Goal: Use online tool/utility: Utilize a website feature to perform a specific function

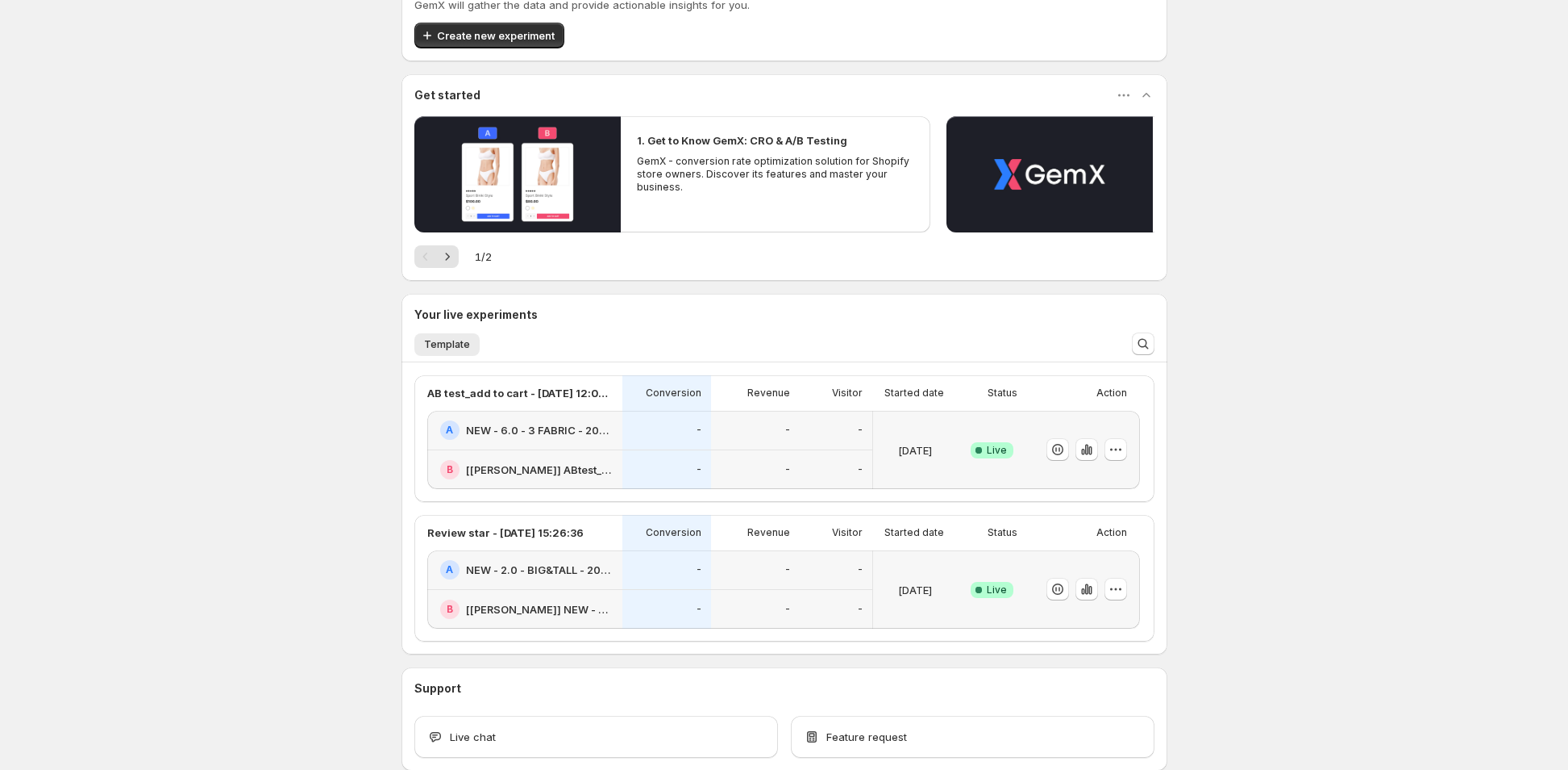
scroll to position [161, 0]
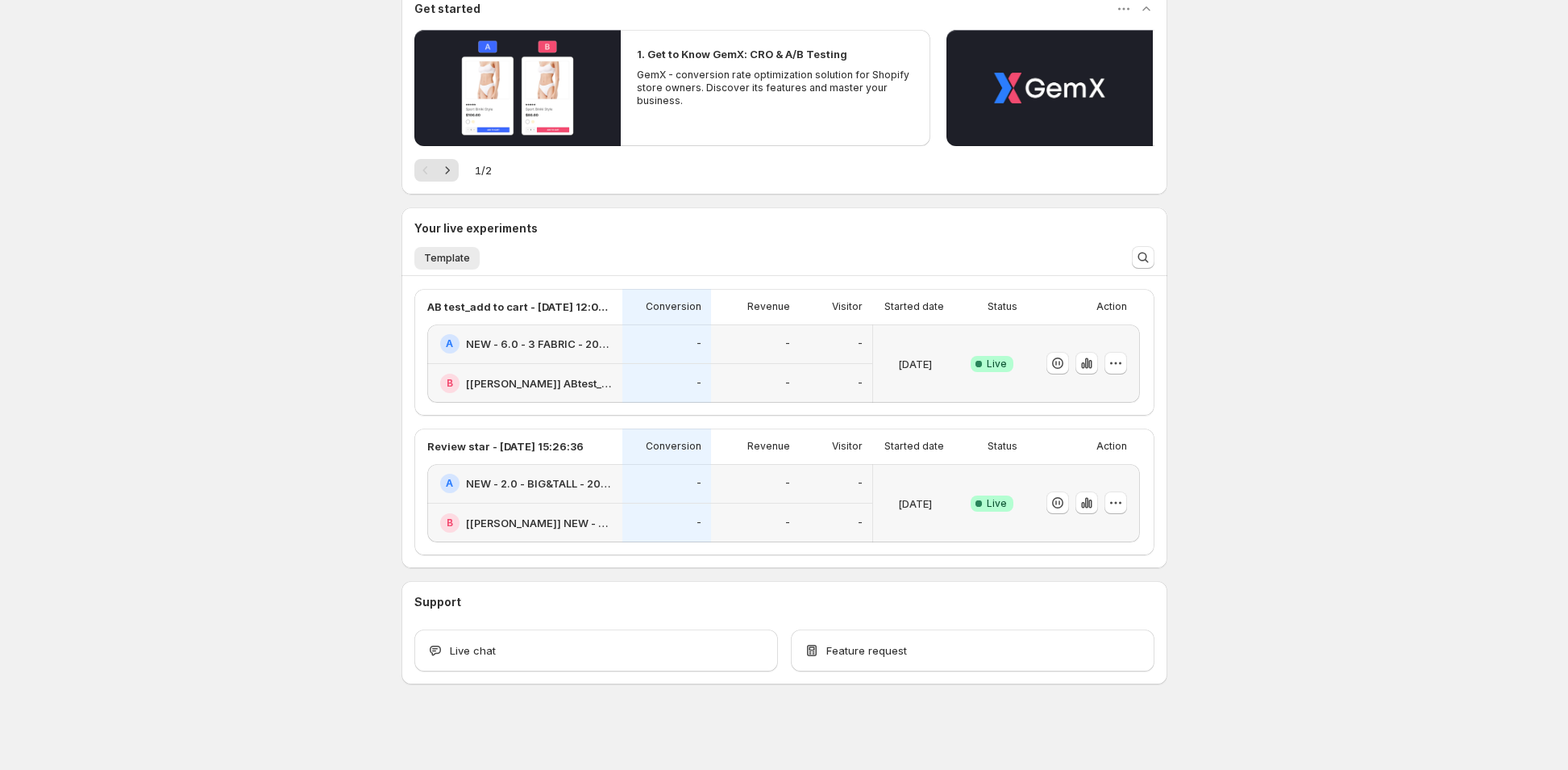
click at [298, 327] on div "Welcome to GemX , Operation EO Info Content Testing GemX: CRO & A/B Test optimi…" at bounding box center [784, 305] width 1568 height 931
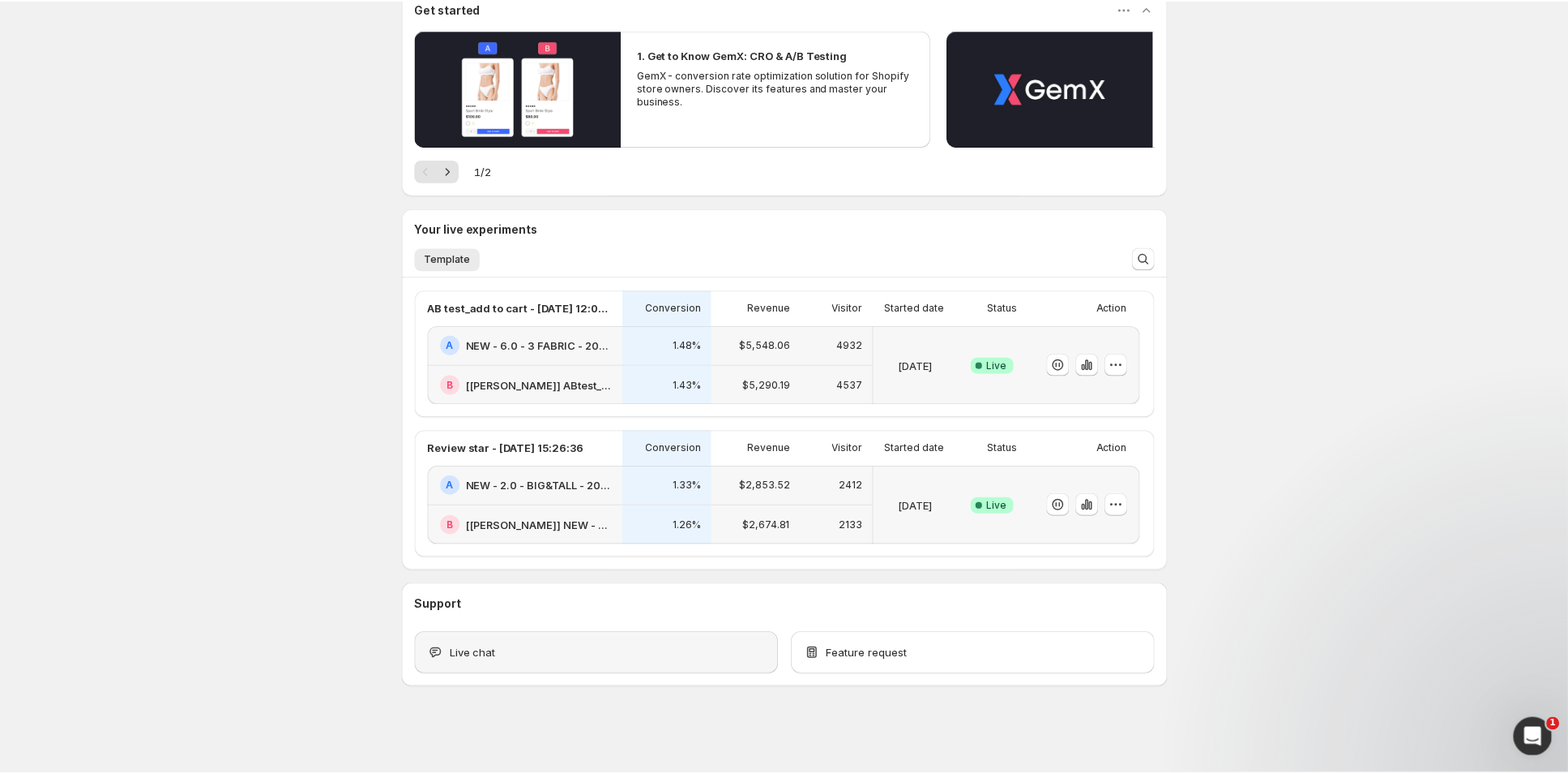
scroll to position [0, 0]
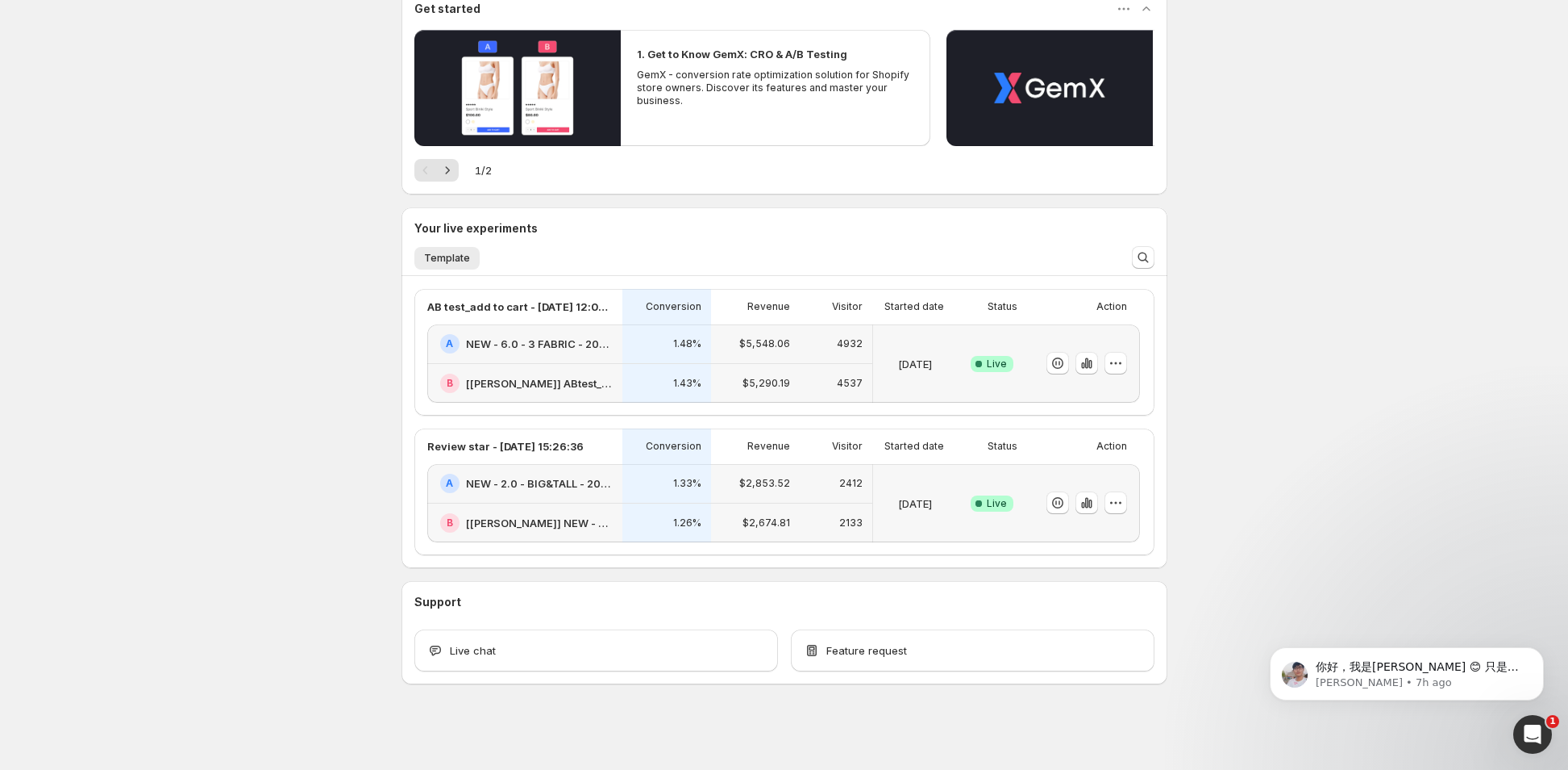
click at [1294, 429] on div "Welcome to GemX , Operation EO Info Content Testing GemX: CRO & A/B Test optimi…" at bounding box center [784, 305] width 1568 height 931
click at [1358, 461] on div "Welcome to GemX , Operation EO Info Content Testing GemX: CRO & A/B Test optimi…" at bounding box center [784, 305] width 1568 height 931
drag, startPoint x: 127, startPoint y: 275, endPoint x: 107, endPoint y: 303, distance: 34.4
click at [127, 277] on div "Welcome to GemX , Operation EO Info Content Testing GemX: CRO & A/B Test optimi…" at bounding box center [784, 305] width 1568 height 931
click at [310, 301] on div "Welcome to GemX , Operation EO Info Content Testing GemX: CRO & A/B Test optimi…" at bounding box center [784, 305] width 1568 height 931
